Goal: Information Seeking & Learning: Learn about a topic

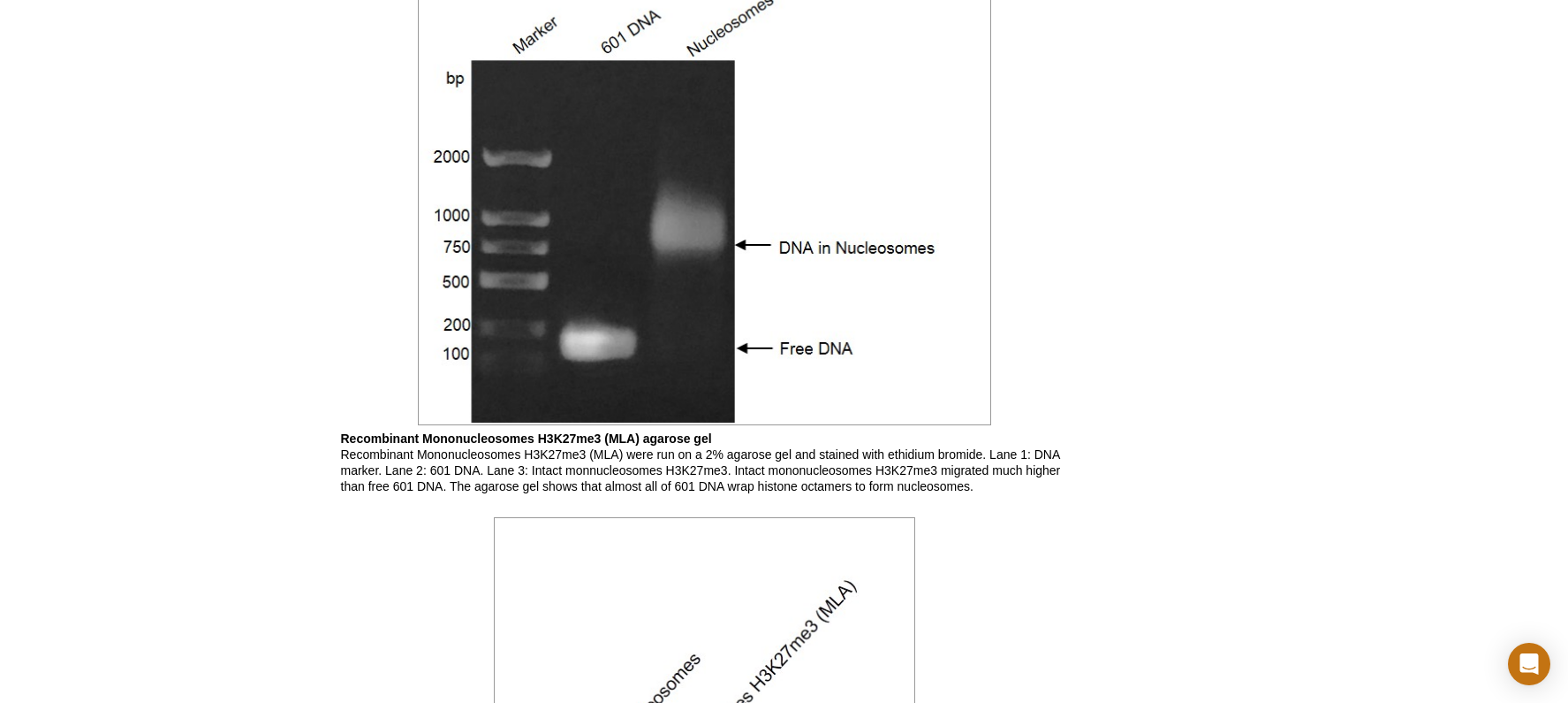
scroll to position [1503, 0]
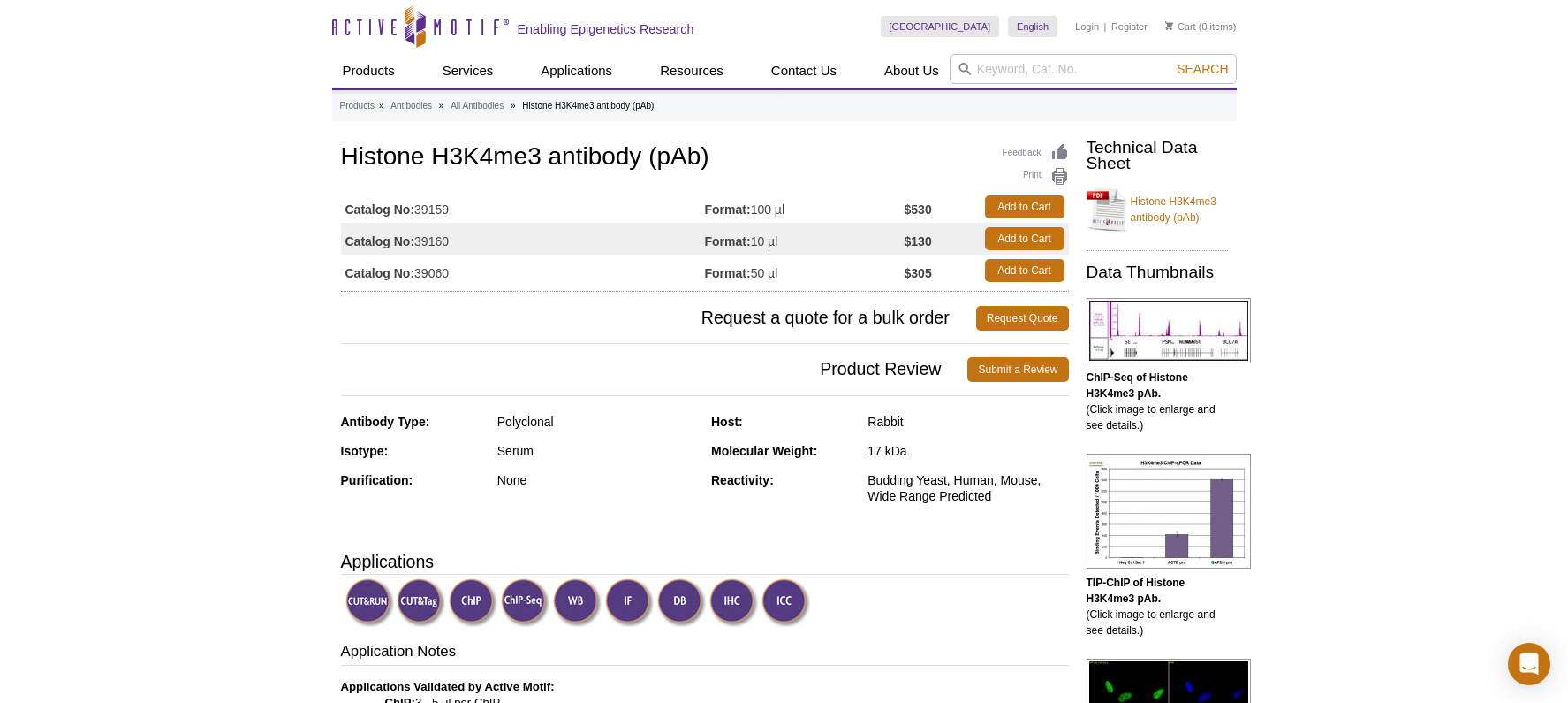
click at [359, 604] on img at bounding box center [369, 602] width 48 height 48
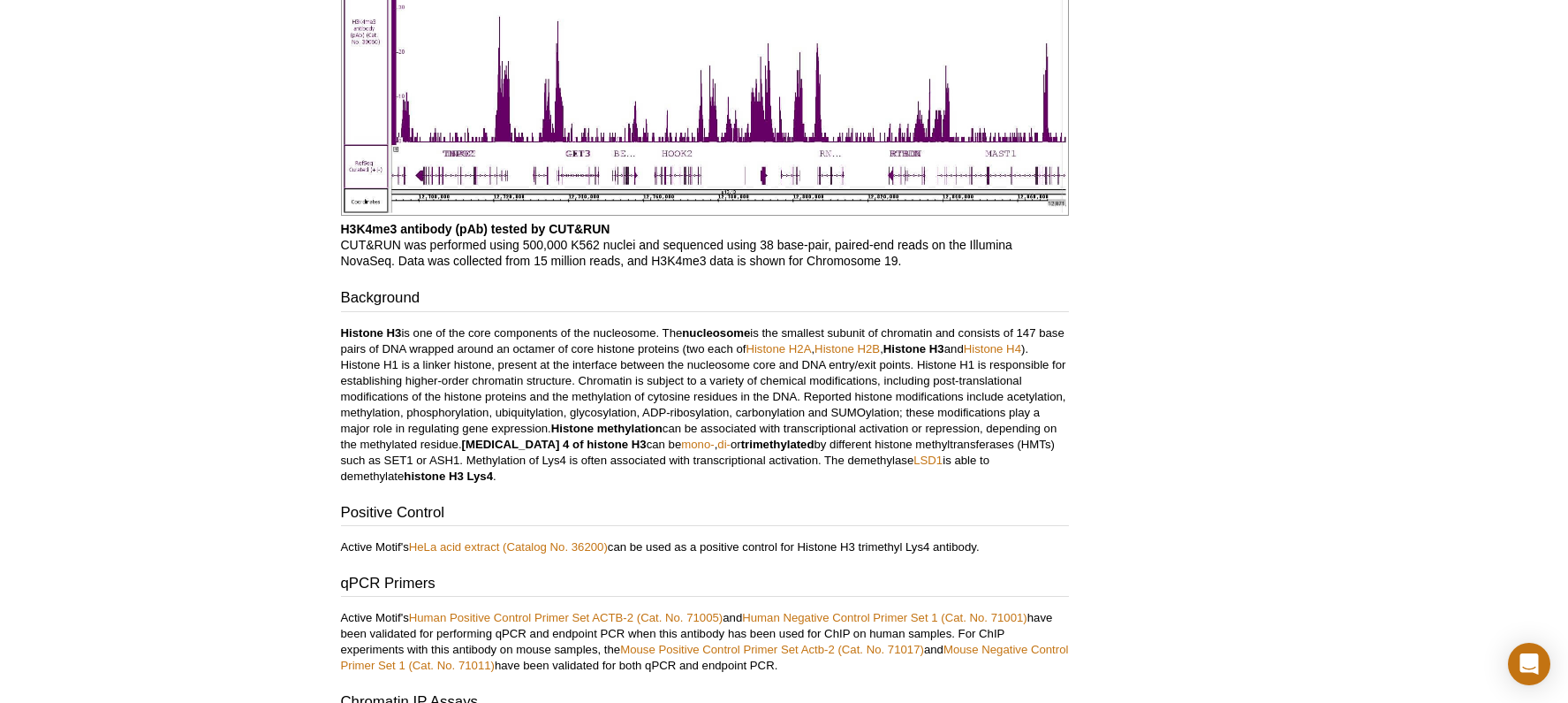
scroll to position [3936, 0]
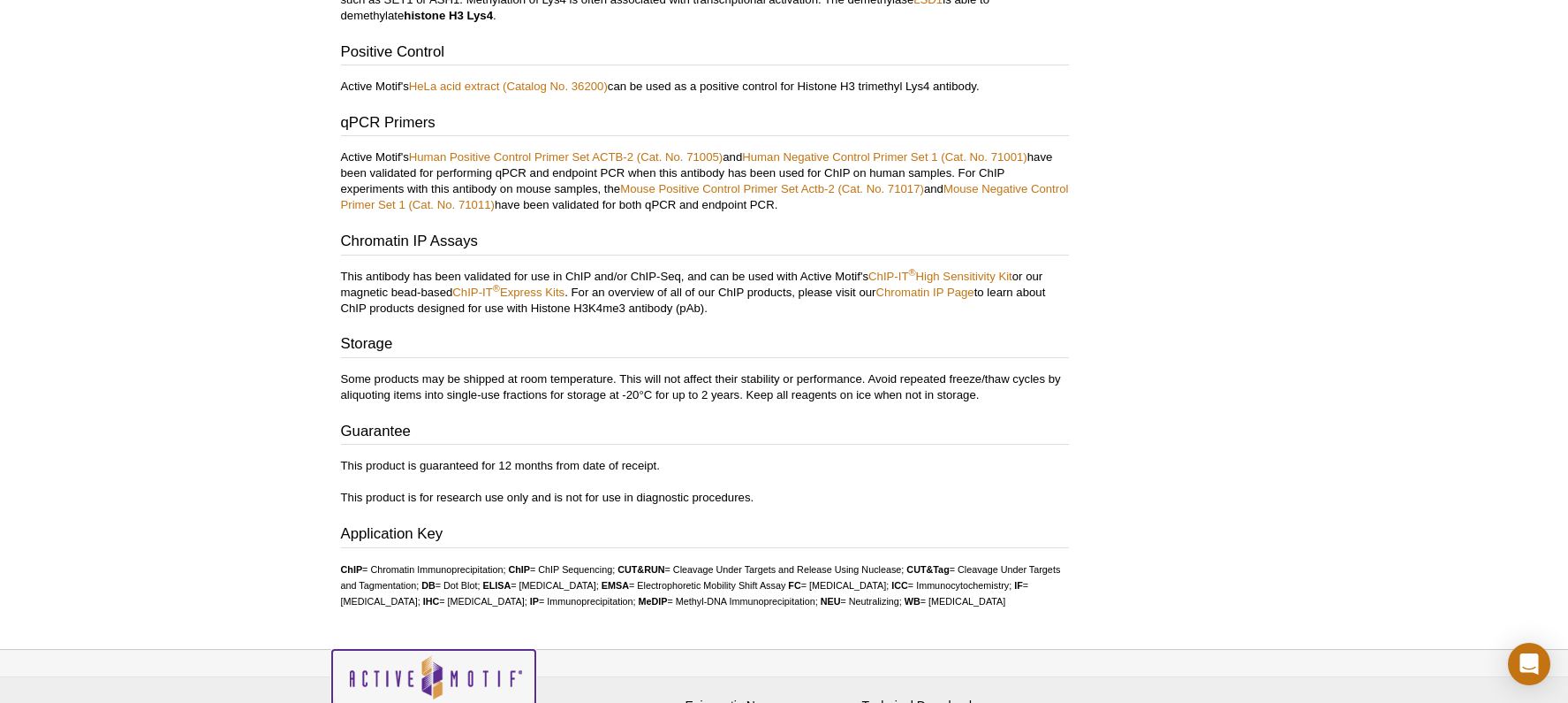
click at [443, 650] on img at bounding box center [434, 685] width 203 height 72
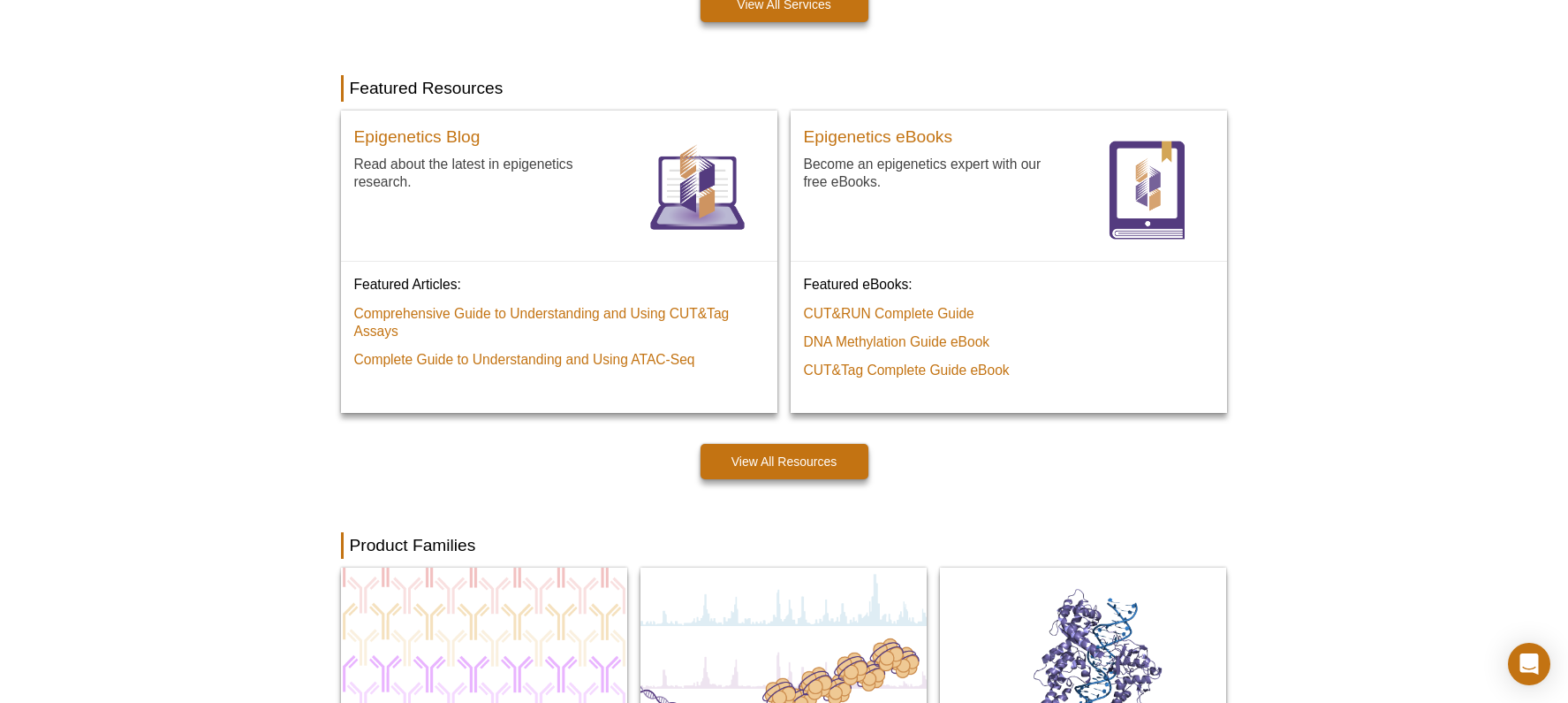
scroll to position [1220, 0]
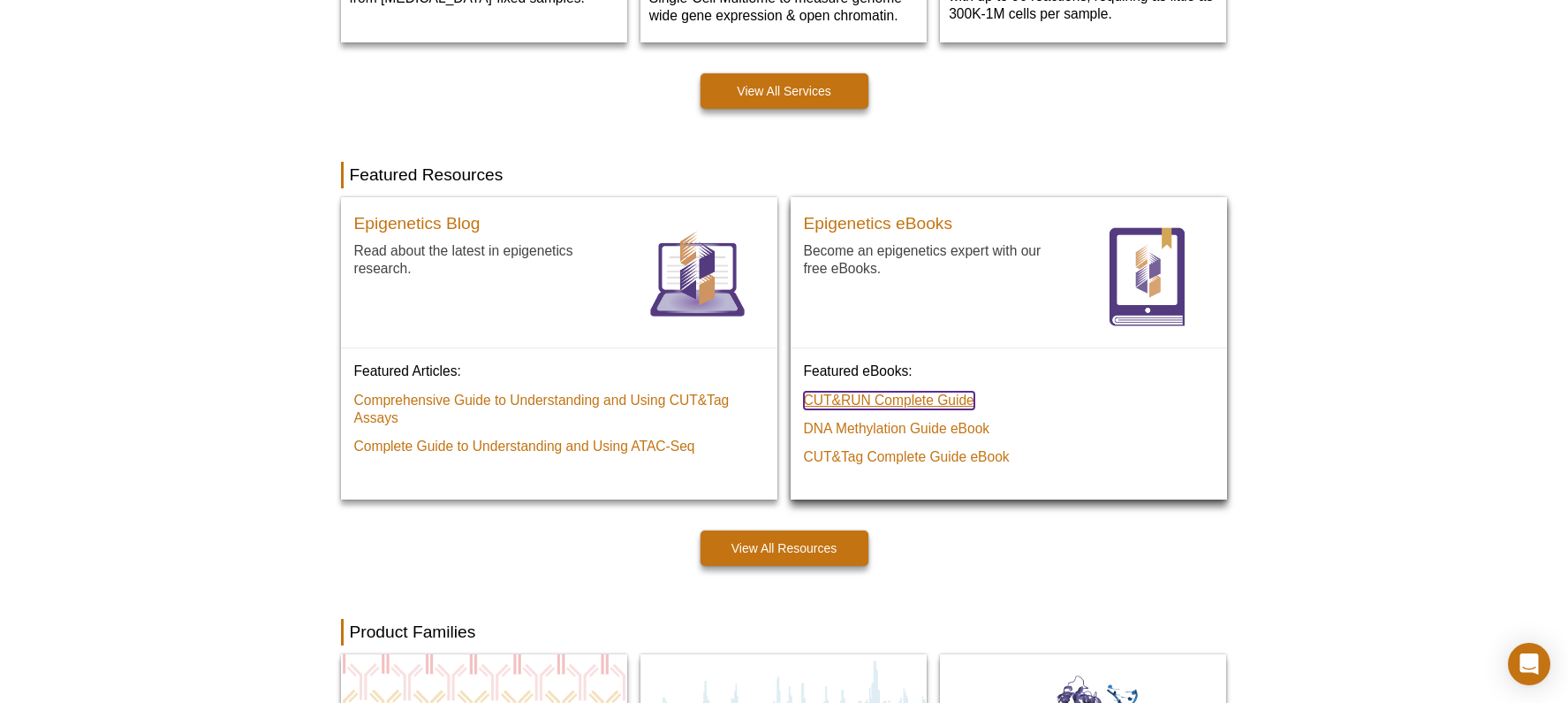
click at [907, 405] on link "CUT&RUN Complete Guide" at bounding box center [889, 400] width 170 height 18
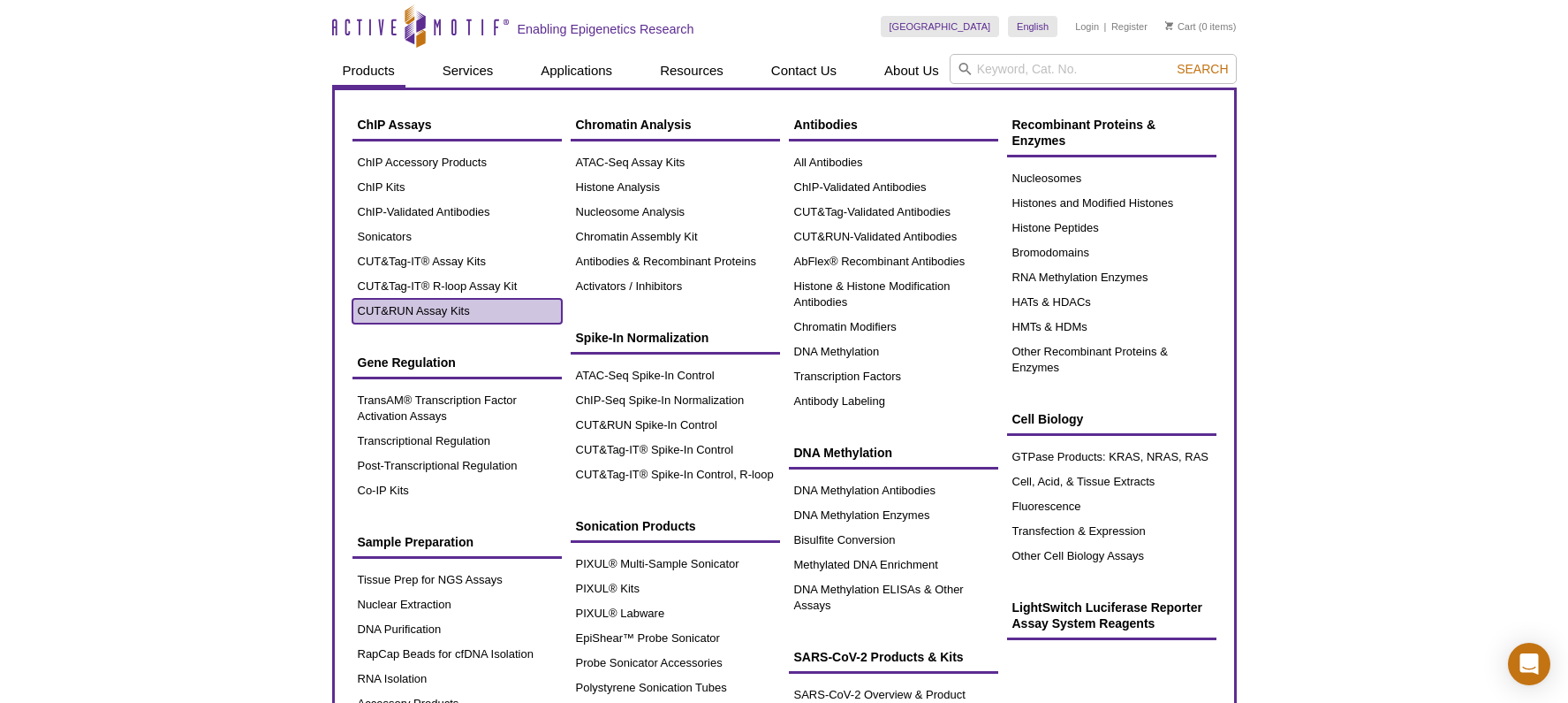
click at [429, 309] on link "CUT&RUN Assay Kits" at bounding box center [457, 311] width 209 height 25
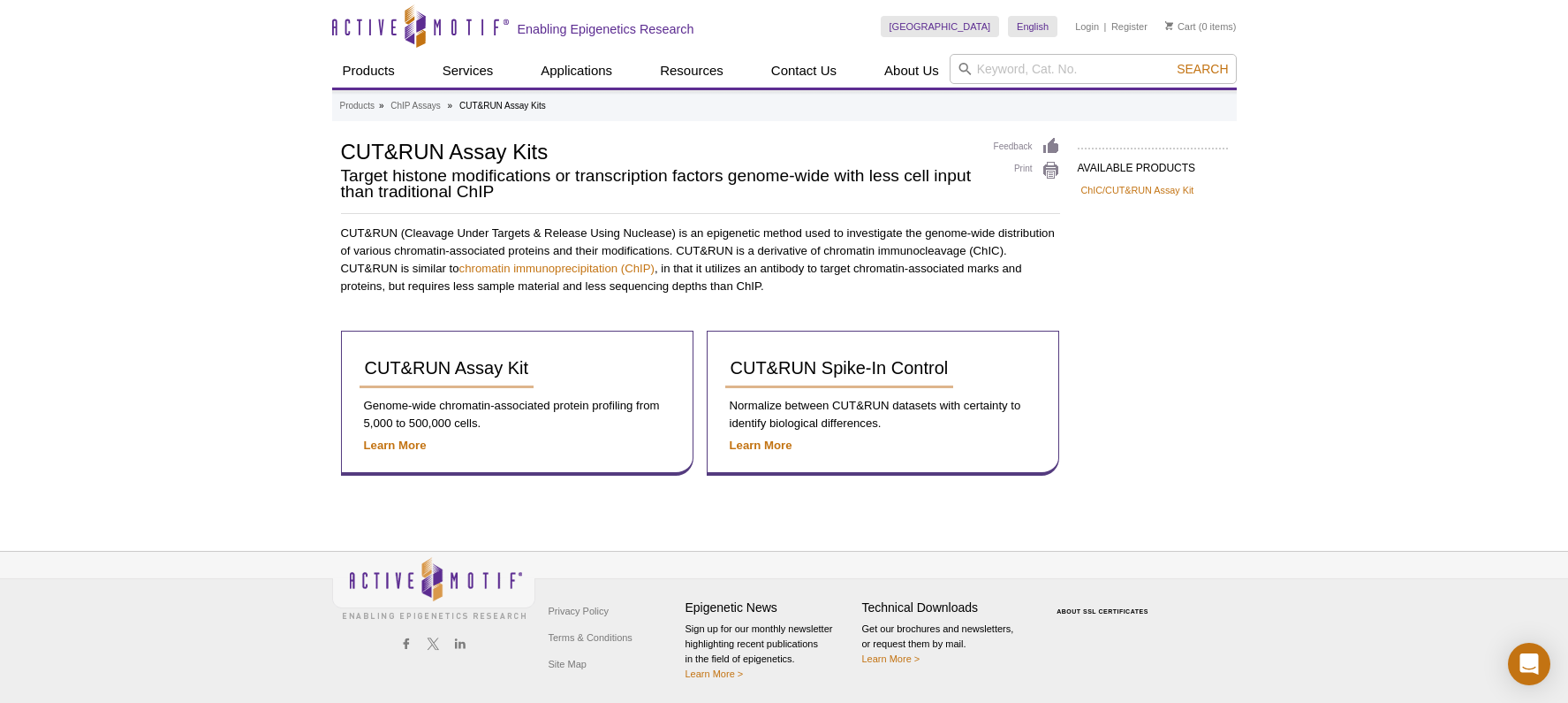
scroll to position [3, 0]
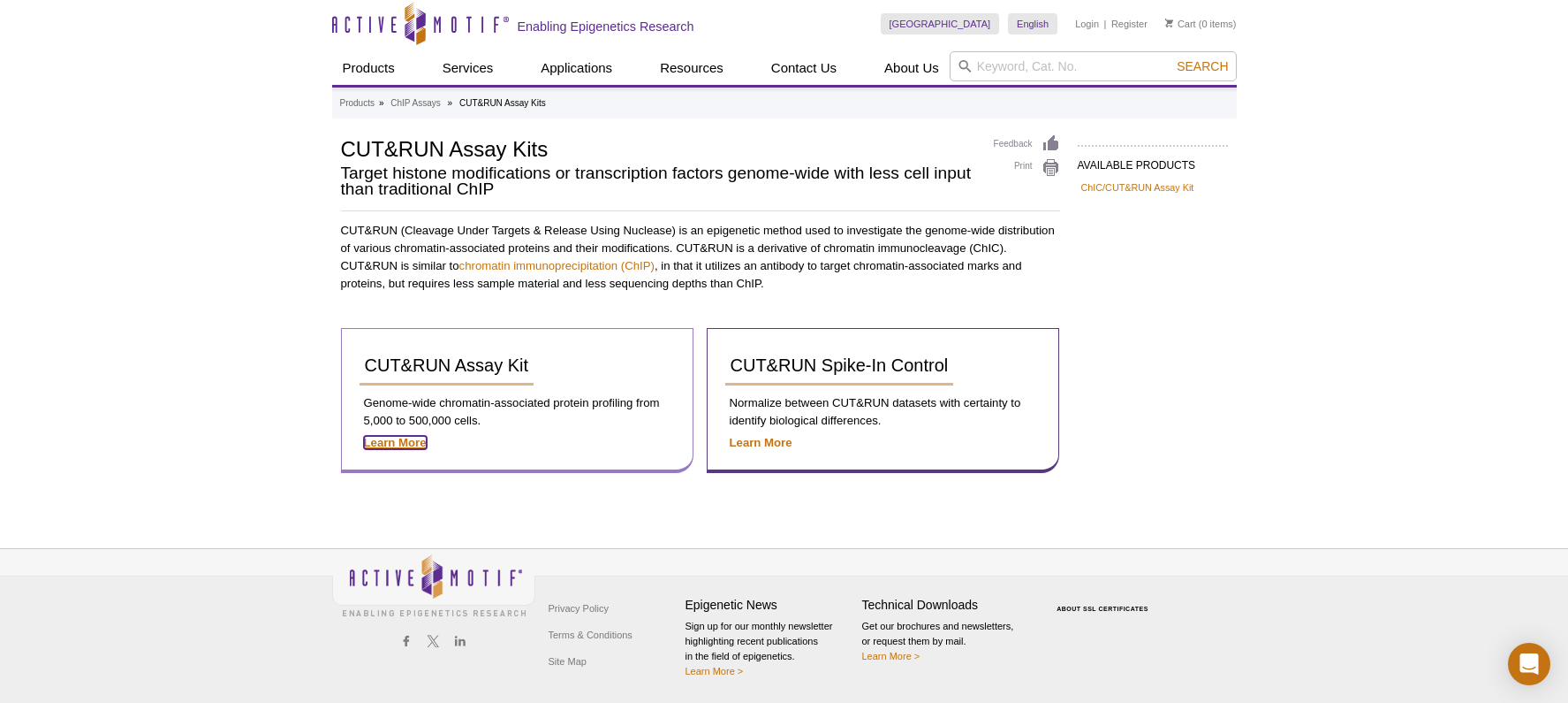
click at [396, 443] on strong "Learn More" at bounding box center [395, 442] width 62 height 13
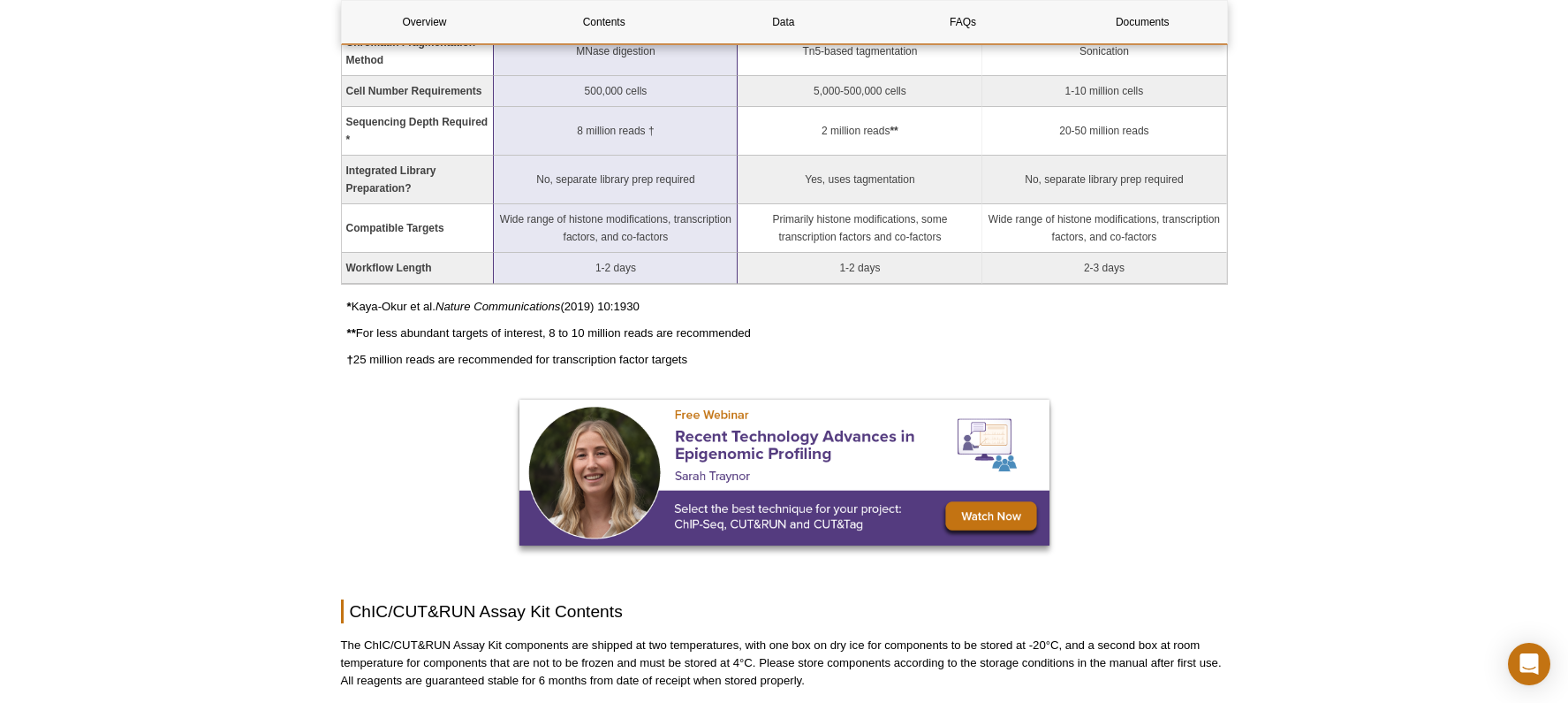
scroll to position [1591, 0]
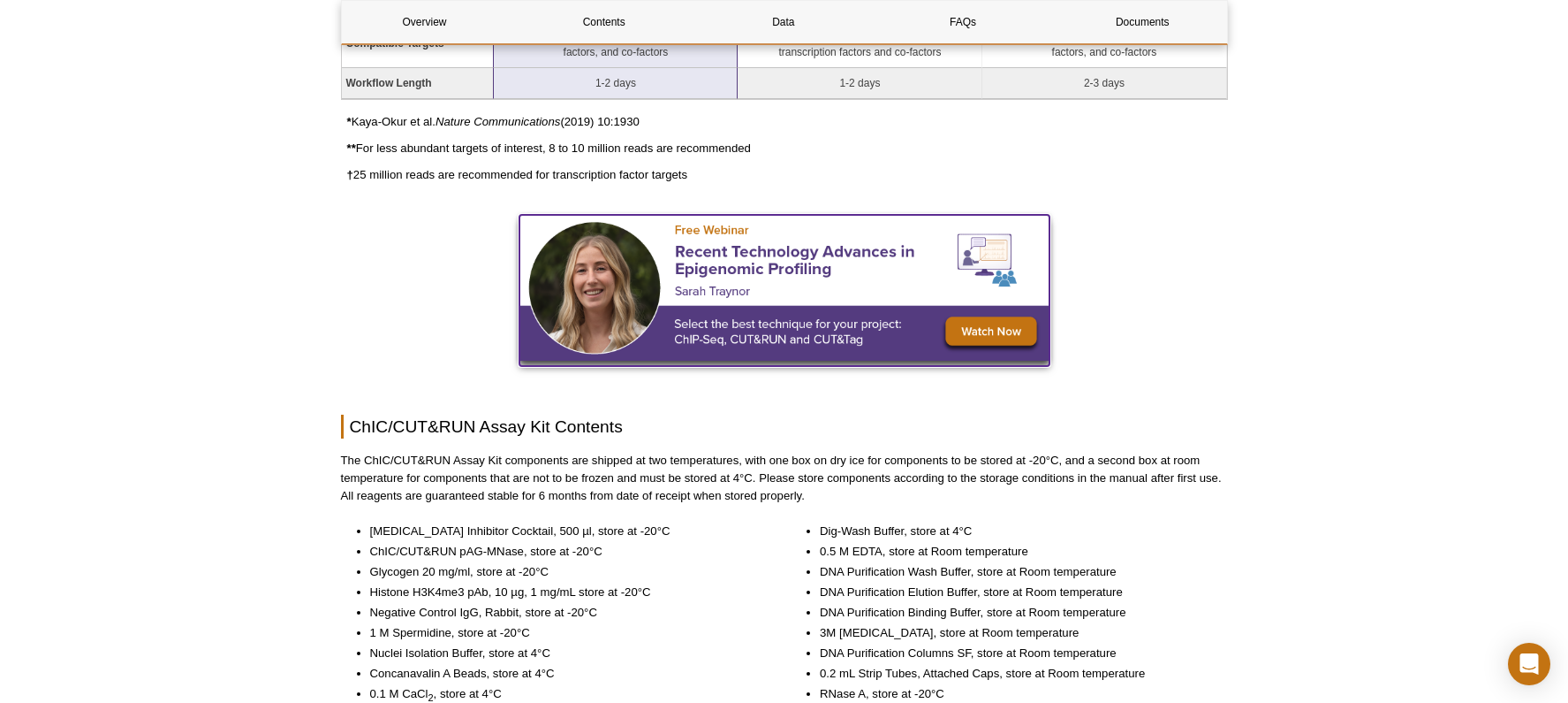
click at [994, 330] on img at bounding box center [784, 288] width 530 height 146
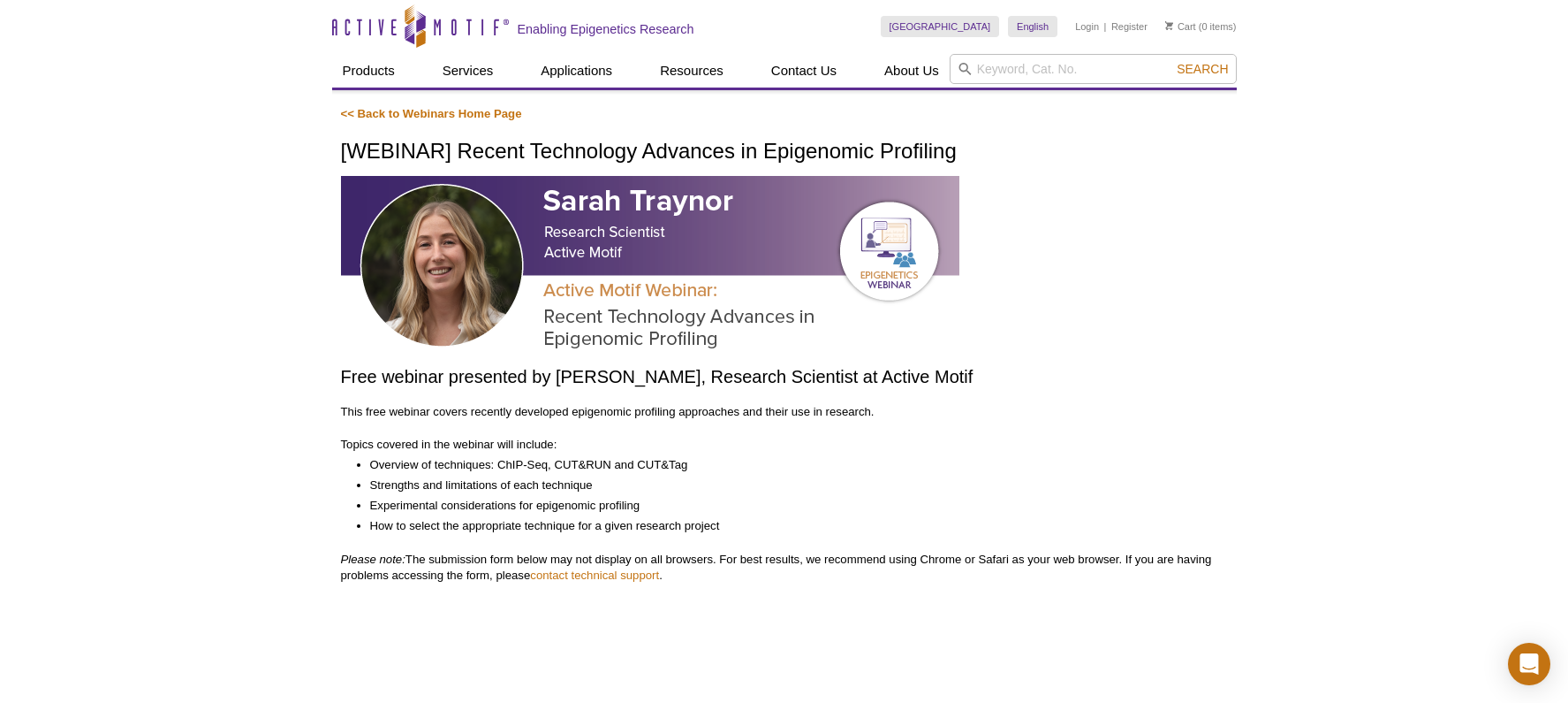
click at [593, 242] on img at bounding box center [650, 266] width 619 height 181
click at [893, 270] on img at bounding box center [650, 266] width 619 height 181
click at [372, 111] on link "<< Back to Webinars Home Page" at bounding box center [432, 114] width 181 height 13
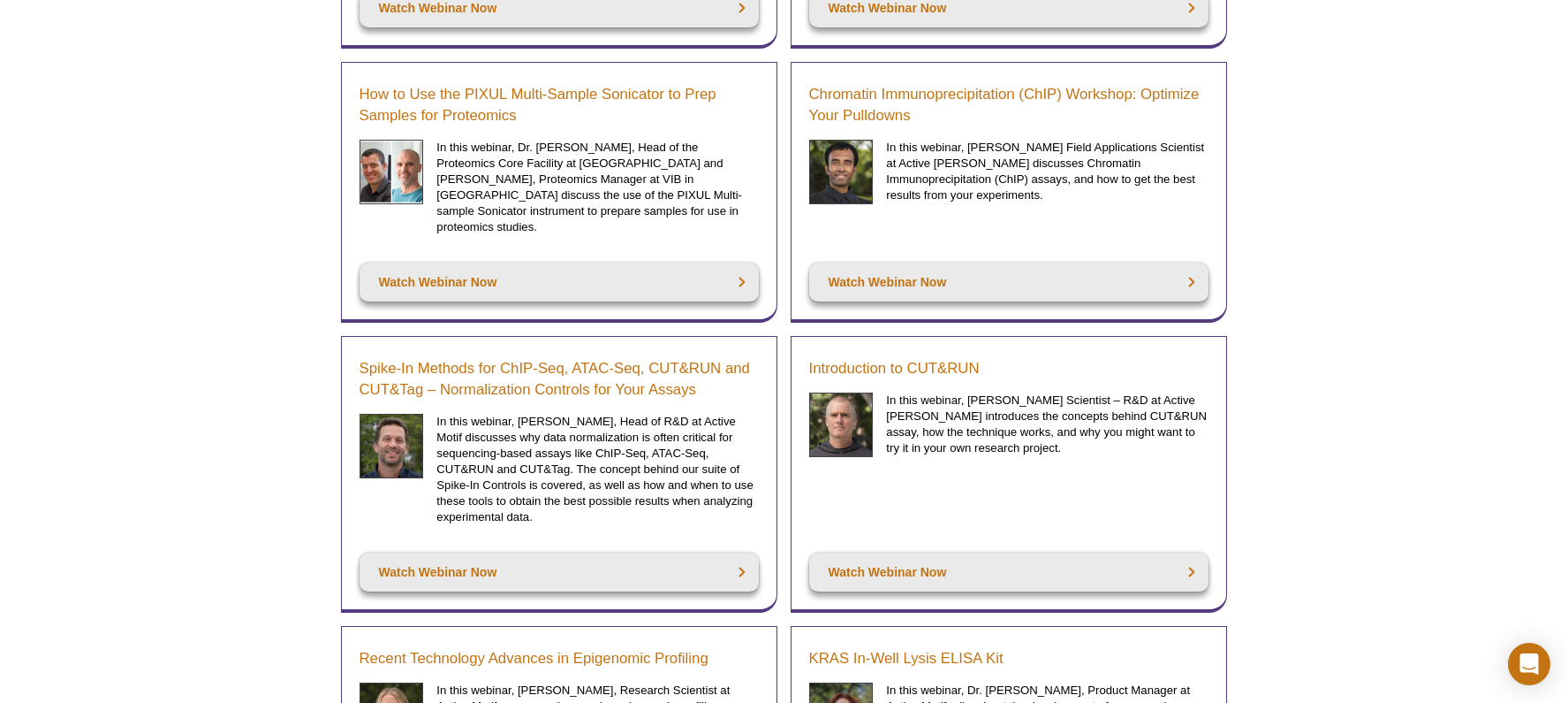
scroll to position [972, 0]
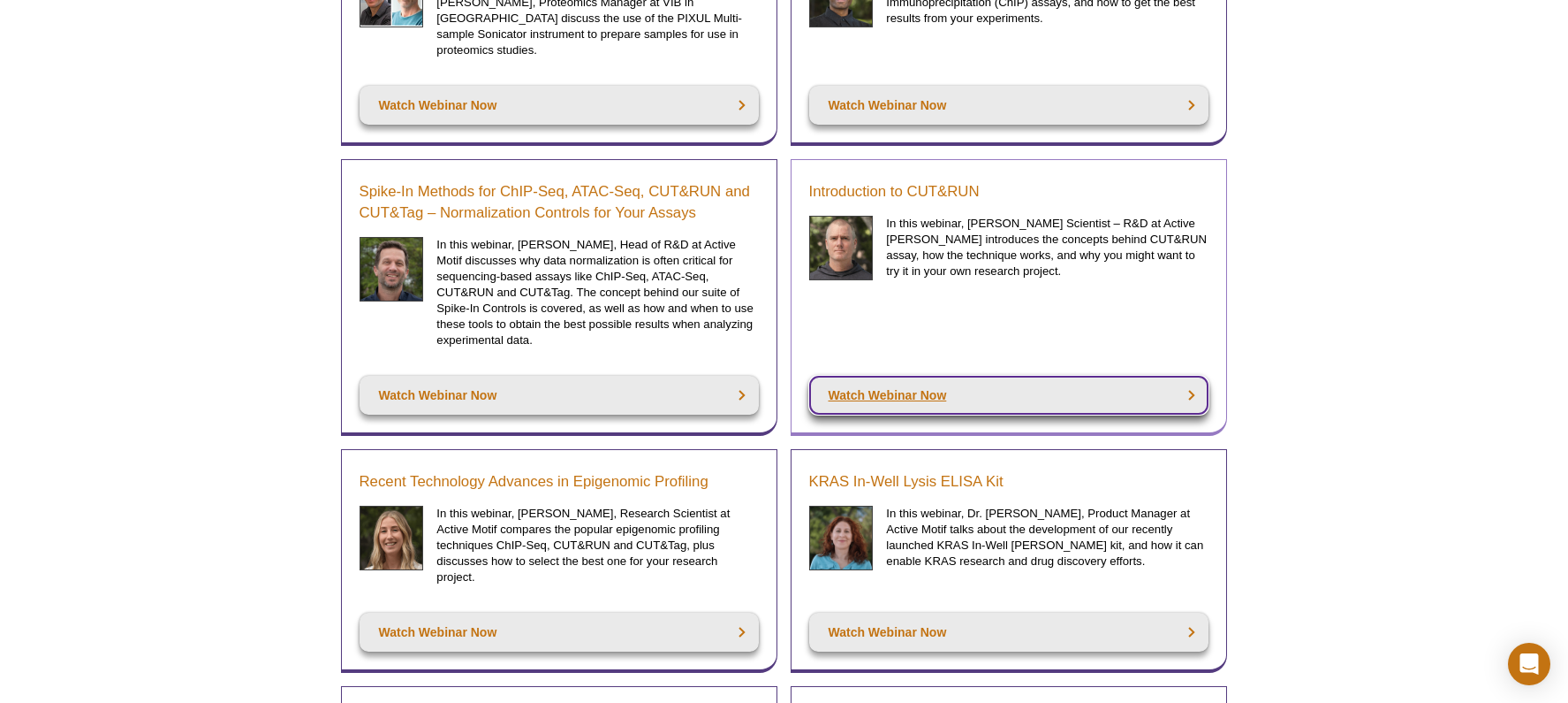
click at [1044, 384] on link "Watch Webinar Now" at bounding box center [1009, 396] width 399 height 39
